Goal: Information Seeking & Learning: Compare options

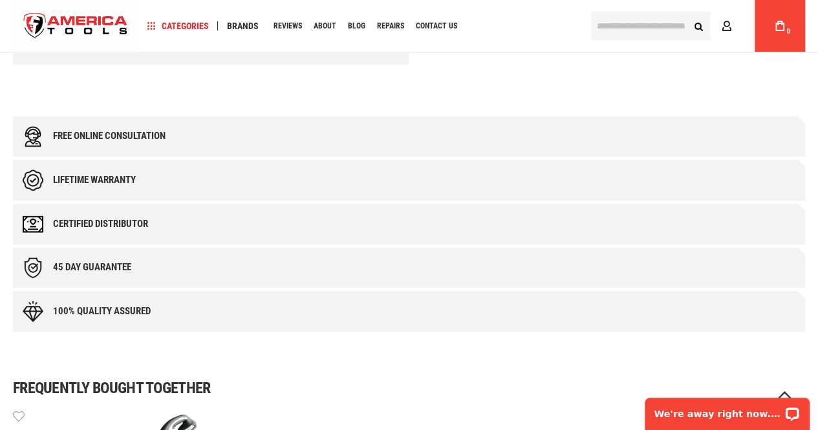
scroll to position [558, 0]
click at [103, 224] on div "Certified Distributor" at bounding box center [100, 223] width 95 height 11
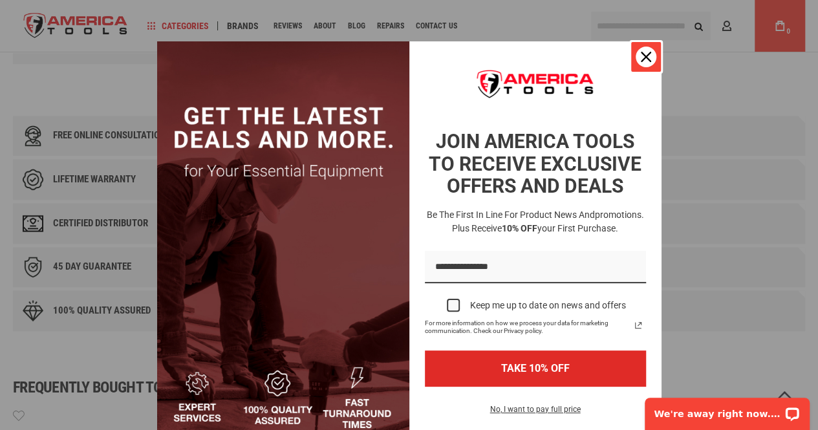
click at [641, 59] on icon "close icon" at bounding box center [646, 57] width 10 height 10
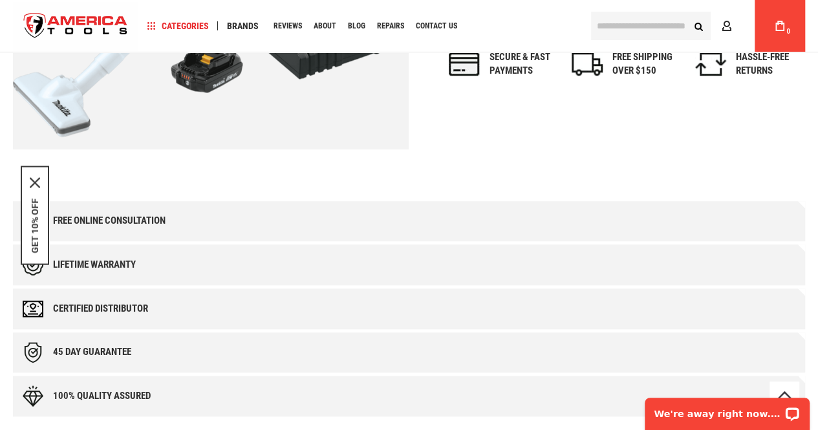
scroll to position [461, 0]
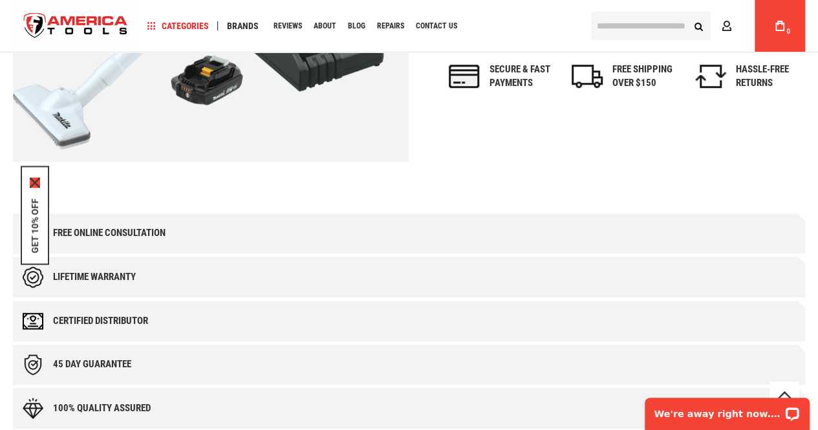
click at [35, 181] on icon "close icon" at bounding box center [35, 182] width 10 height 10
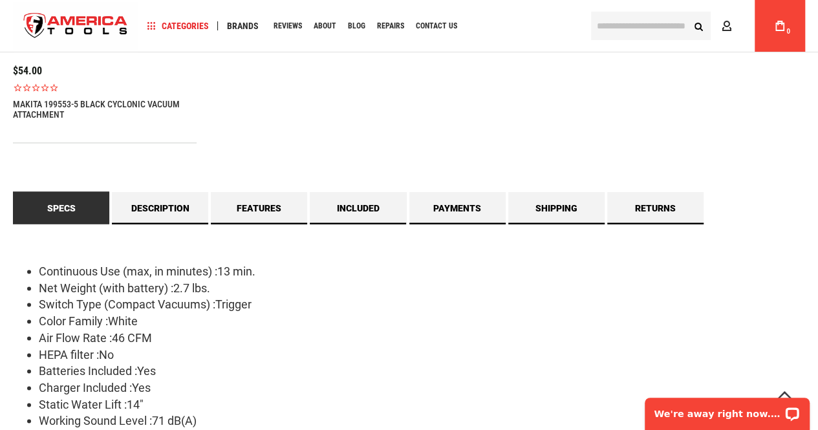
scroll to position [1098, 0]
click at [284, 343] on li "Air Flow Rate :46 CFM" at bounding box center [422, 336] width 766 height 17
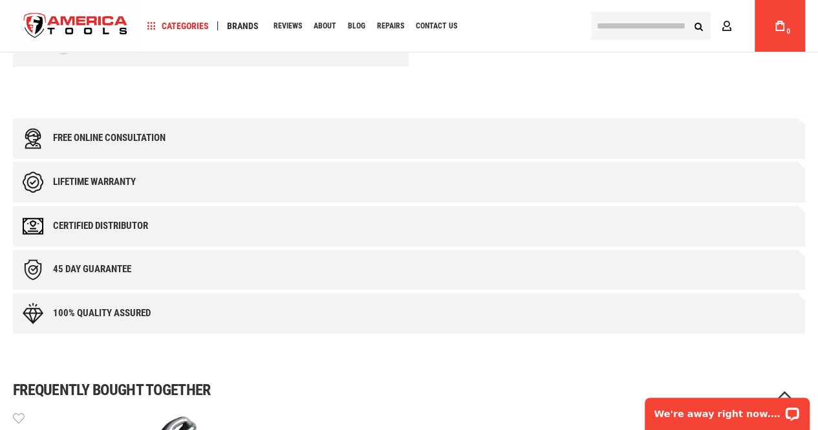
scroll to position [0, 0]
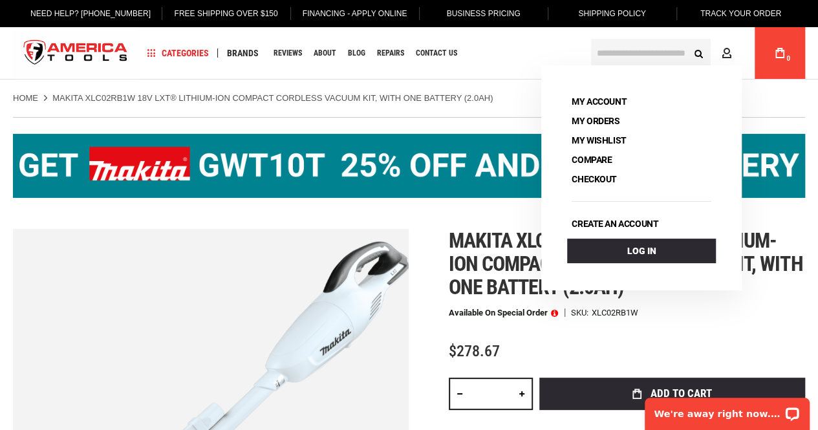
click at [639, 49] on input "text" at bounding box center [651, 53] width 120 height 28
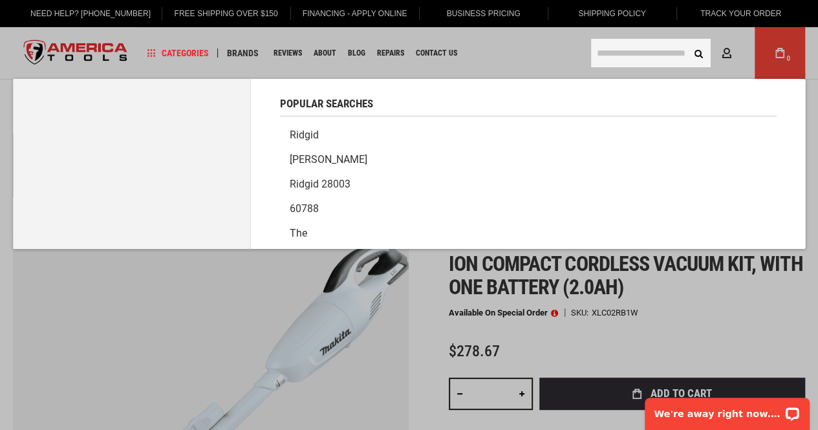
paste input "*******"
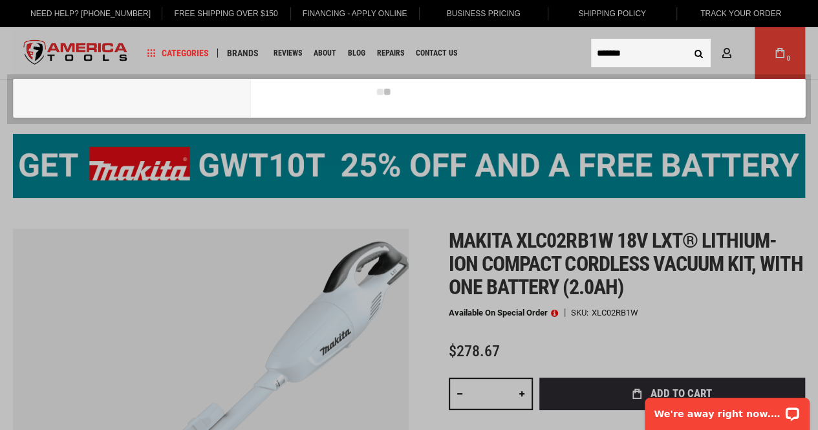
type input "*******"
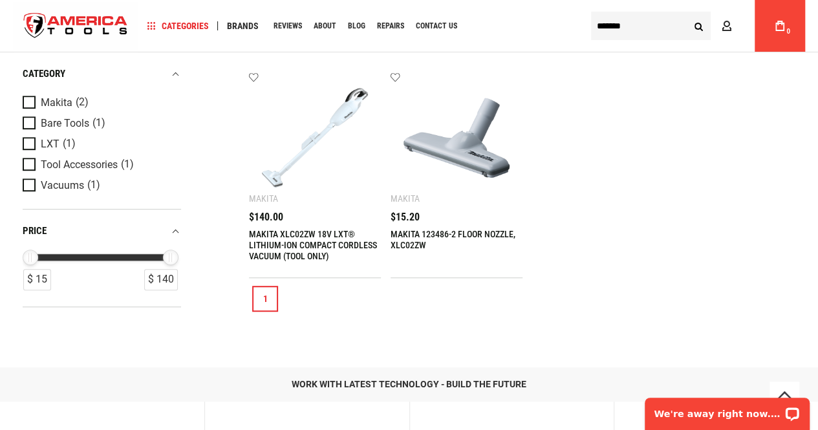
click at [293, 138] on img at bounding box center [315, 138] width 106 height 106
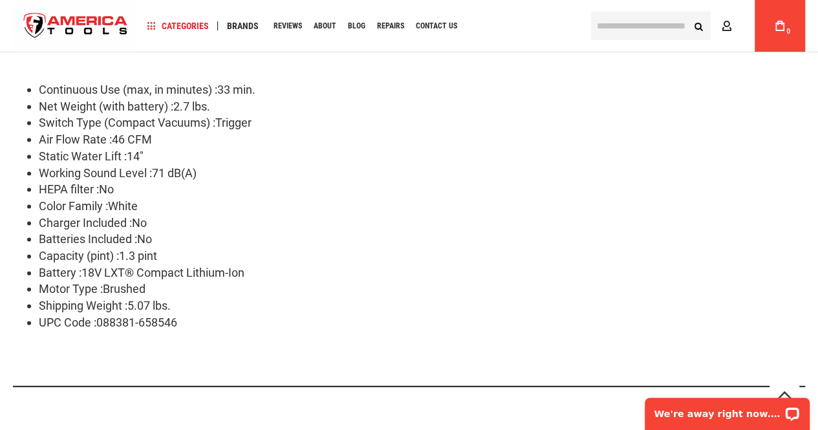
scroll to position [1277, 0]
